Goal: Navigation & Orientation: Find specific page/section

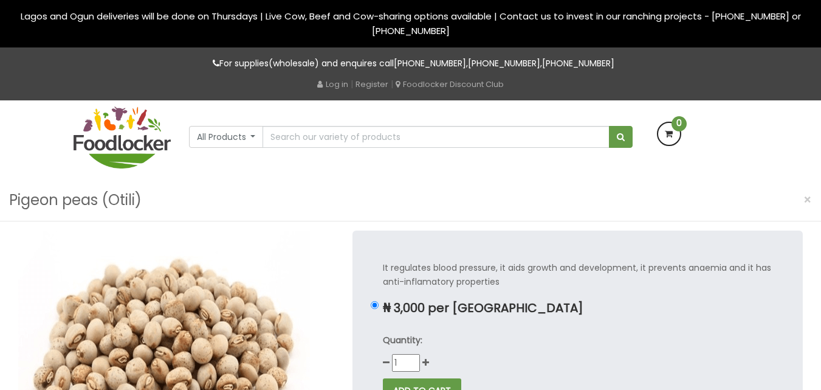
click at [235, 71] on div "For supplies(wholesale) and enquires call +234 903 1787 037 , +234 814 364 2387…" at bounding box center [410, 67] width 693 height 21
click at [122, 149] on img at bounding box center [122, 137] width 97 height 62
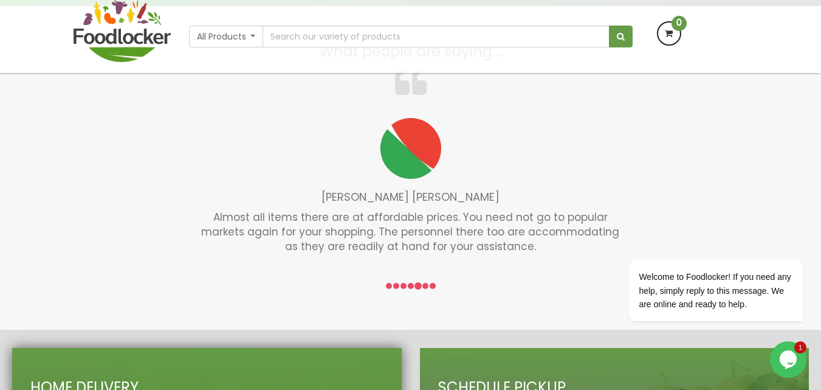
scroll to position [1666, 0]
click at [425, 289] on li at bounding box center [425, 286] width 6 height 6
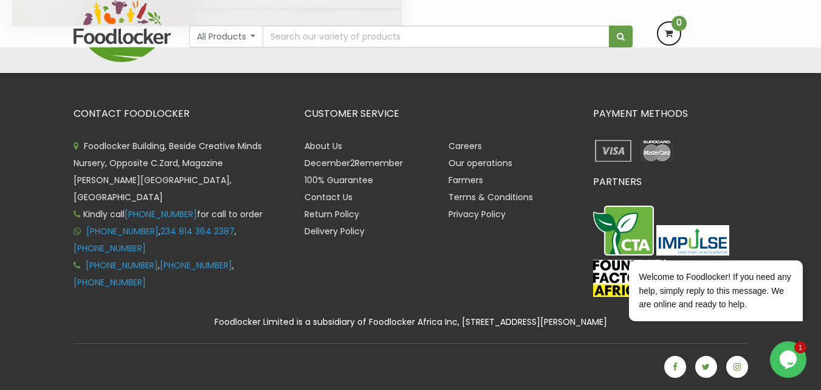
scroll to position [2588, 0]
click at [40, 329] on div "CONTACT FOODLOCKER Foodlocker Building, Beside Creative Minds Nursery, Opposite…" at bounding box center [410, 218] width 821 height 342
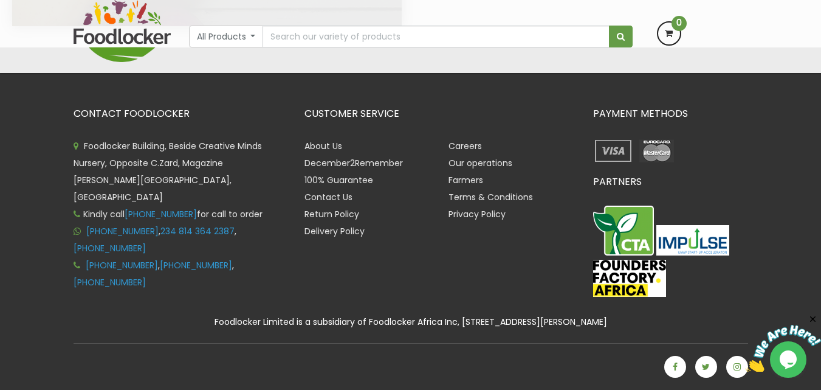
scroll to position [2521, 0]
